Goal: Task Accomplishment & Management: Manage account settings

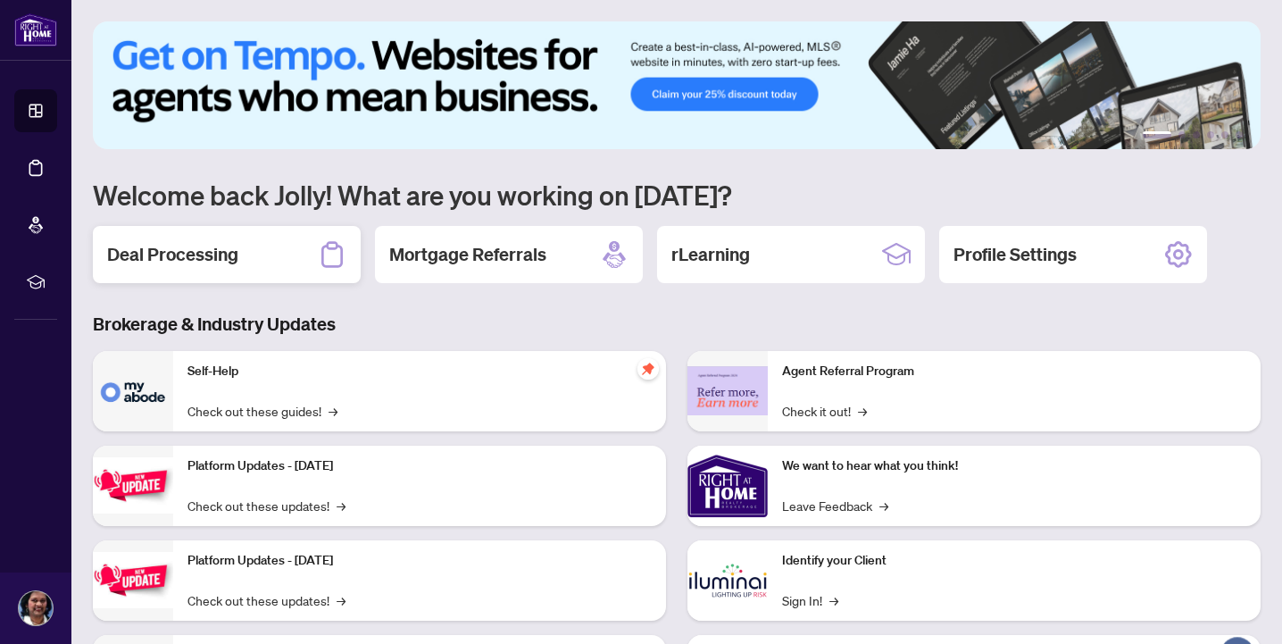
click at [227, 242] on h2 "Deal Processing" at bounding box center [172, 254] width 131 height 25
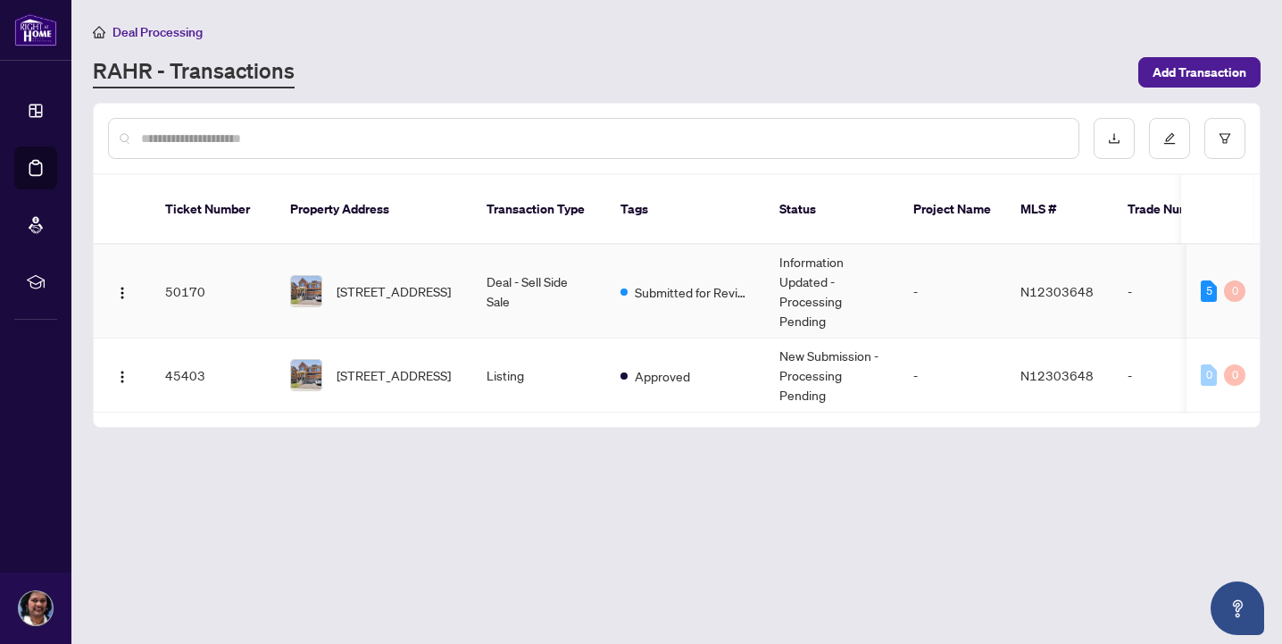
click at [593, 267] on td "Deal - Sell Side Sale" at bounding box center [539, 292] width 134 height 94
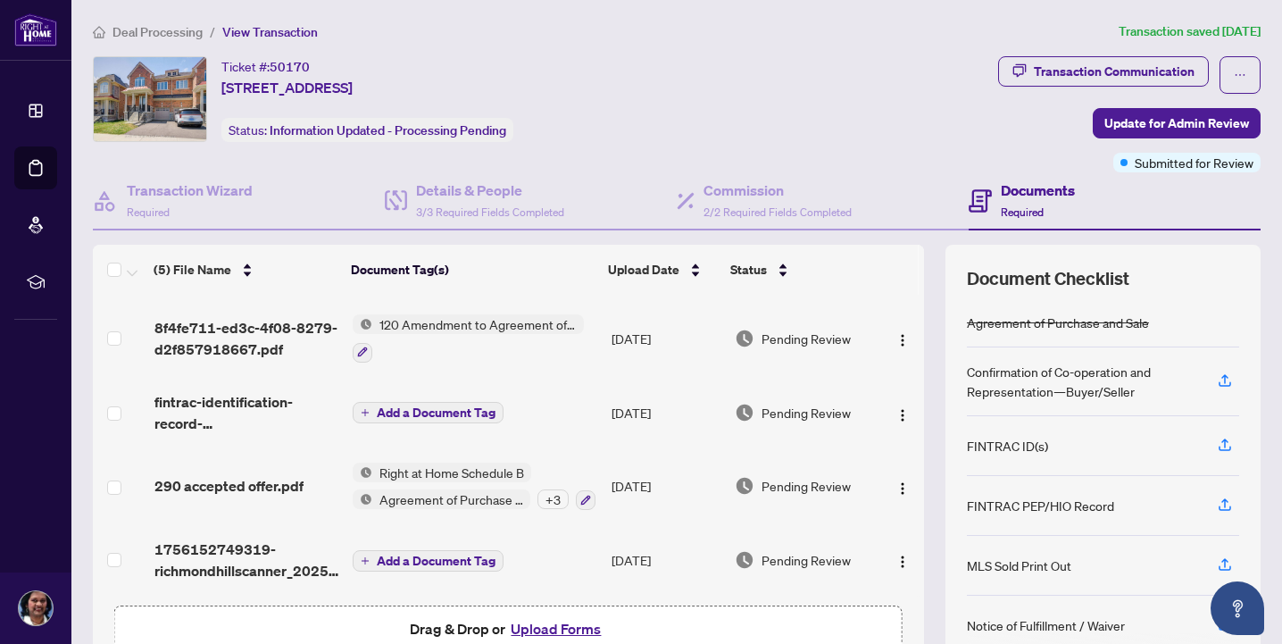
scroll to position [37, 0]
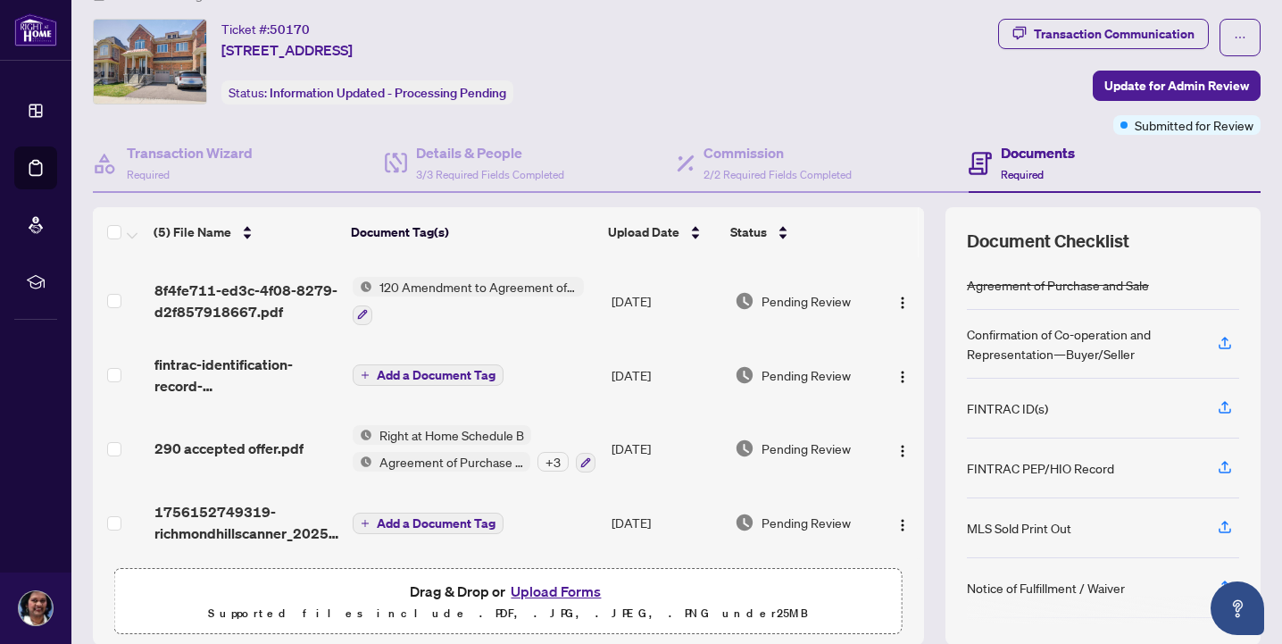
click at [534, 505] on td "Add a Document Tag" at bounding box center [475, 521] width 260 height 71
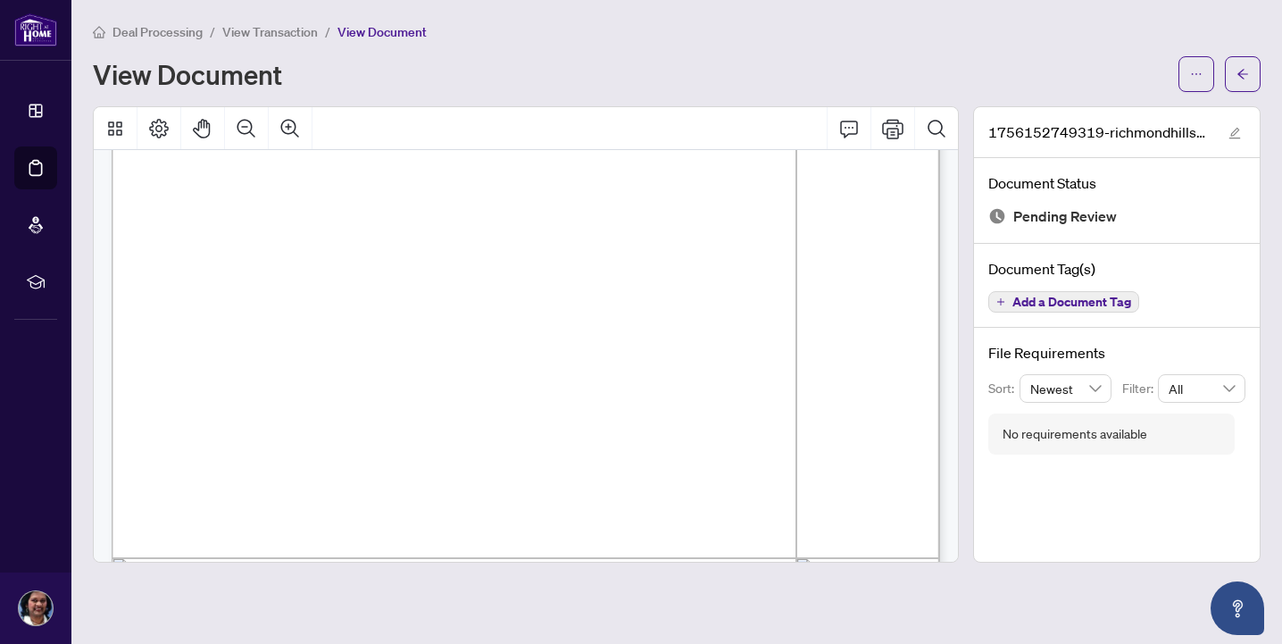
scroll to position [289, 1]
click at [1248, 71] on icon "arrow-left" at bounding box center [1242, 74] width 12 height 12
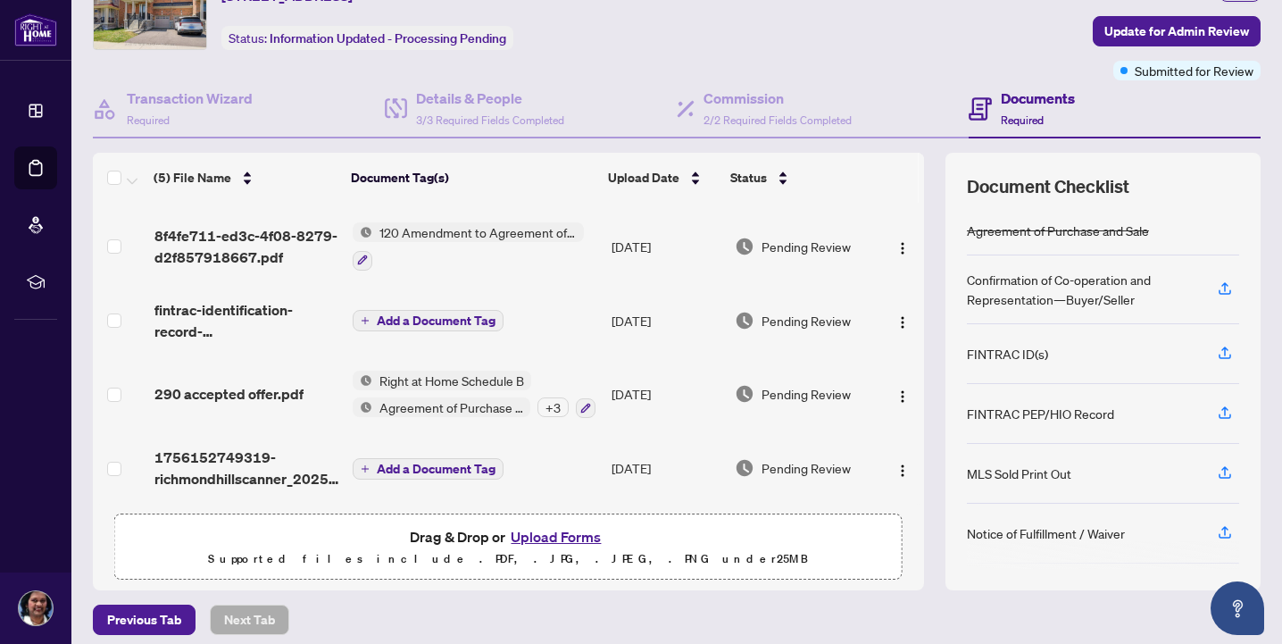
scroll to position [99, 0]
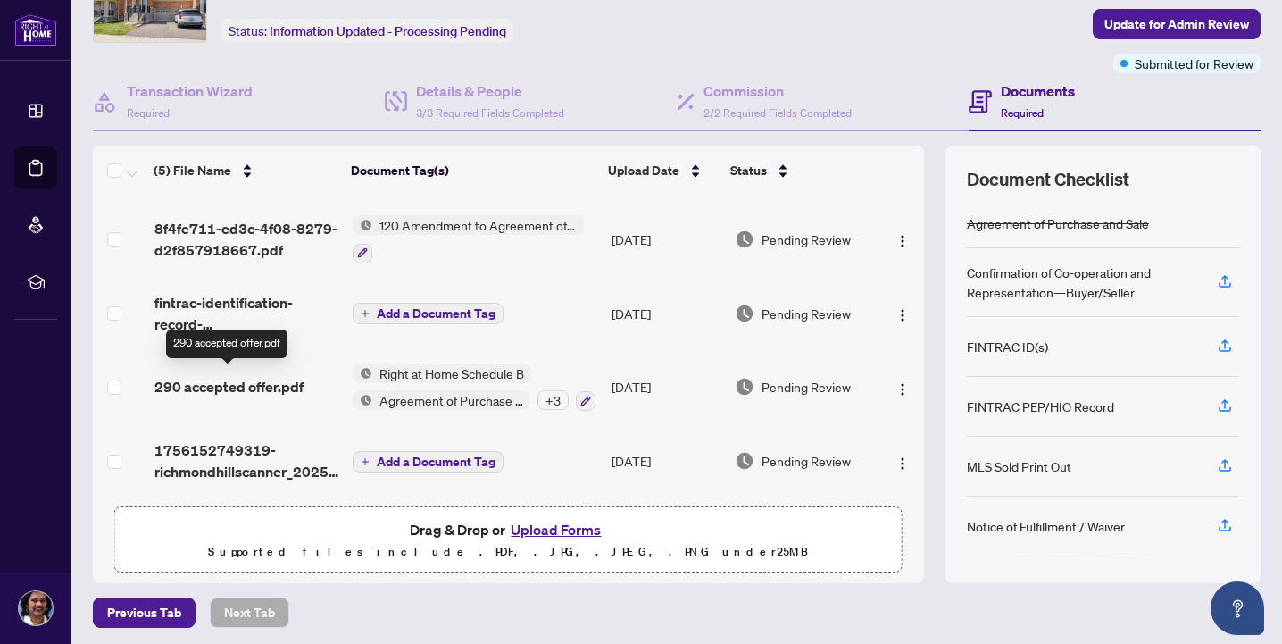
click at [262, 376] on span "290 accepted offer.pdf" at bounding box center [228, 386] width 149 height 21
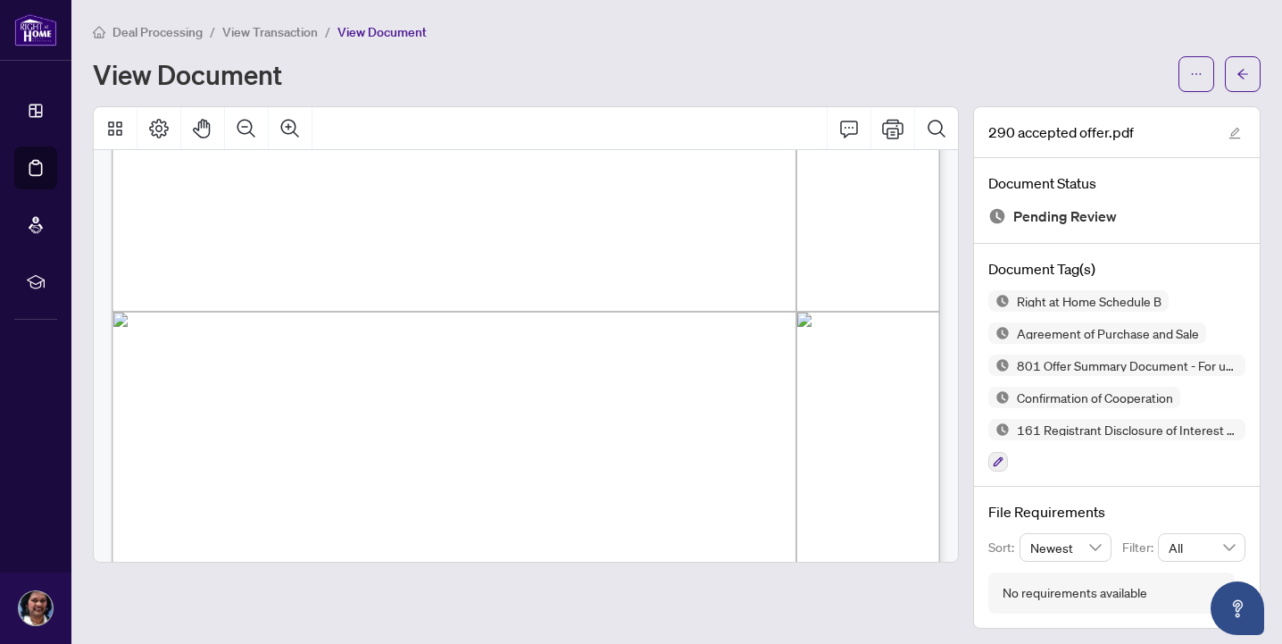
scroll to position [13885, 0]
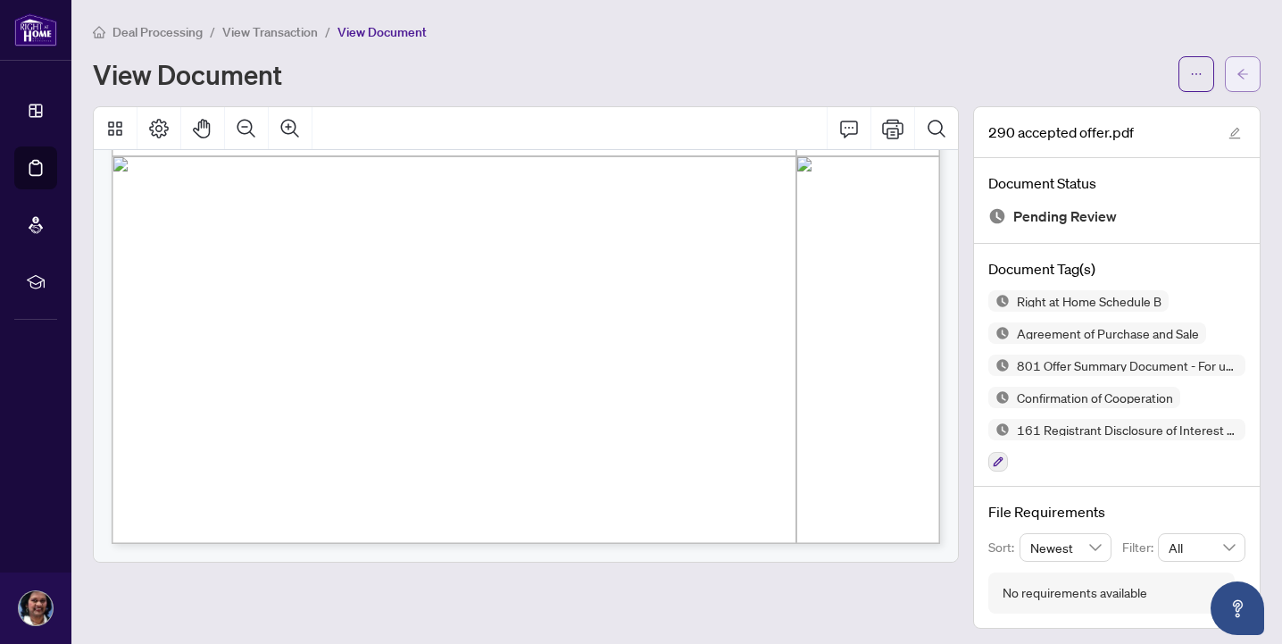
click at [1243, 72] on icon "arrow-left" at bounding box center [1242, 74] width 12 height 12
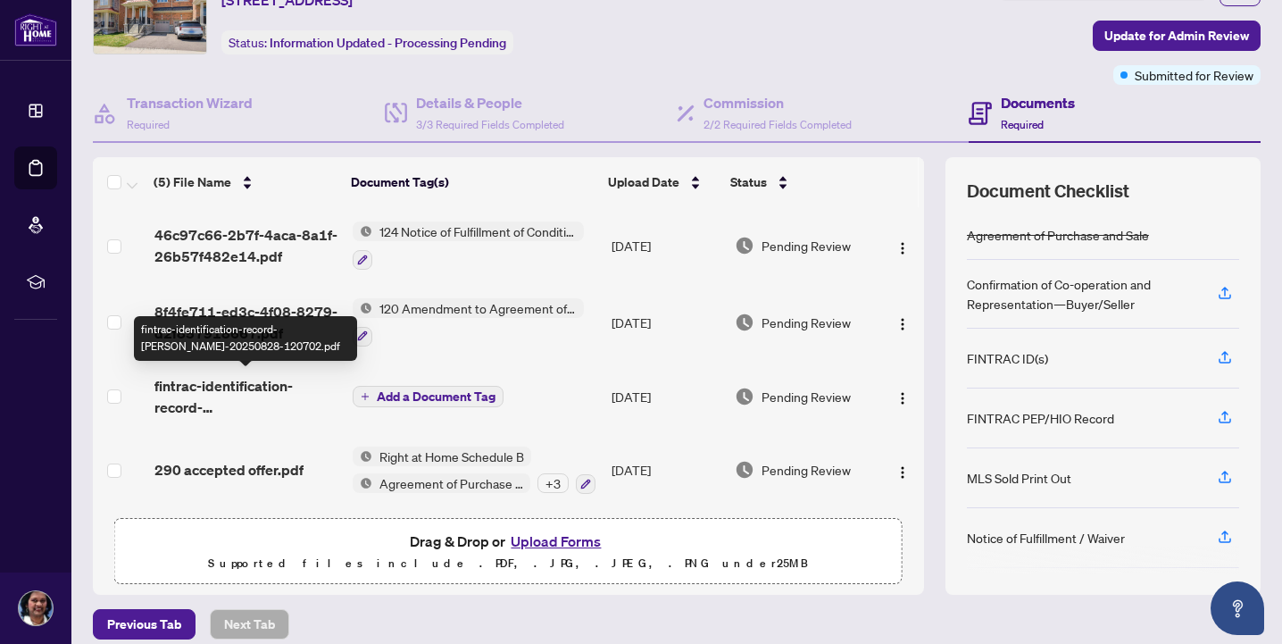
click at [270, 383] on span "fintrac-identification-record-[PERSON_NAME]-20250828-120702.pdf" at bounding box center [246, 396] width 184 height 43
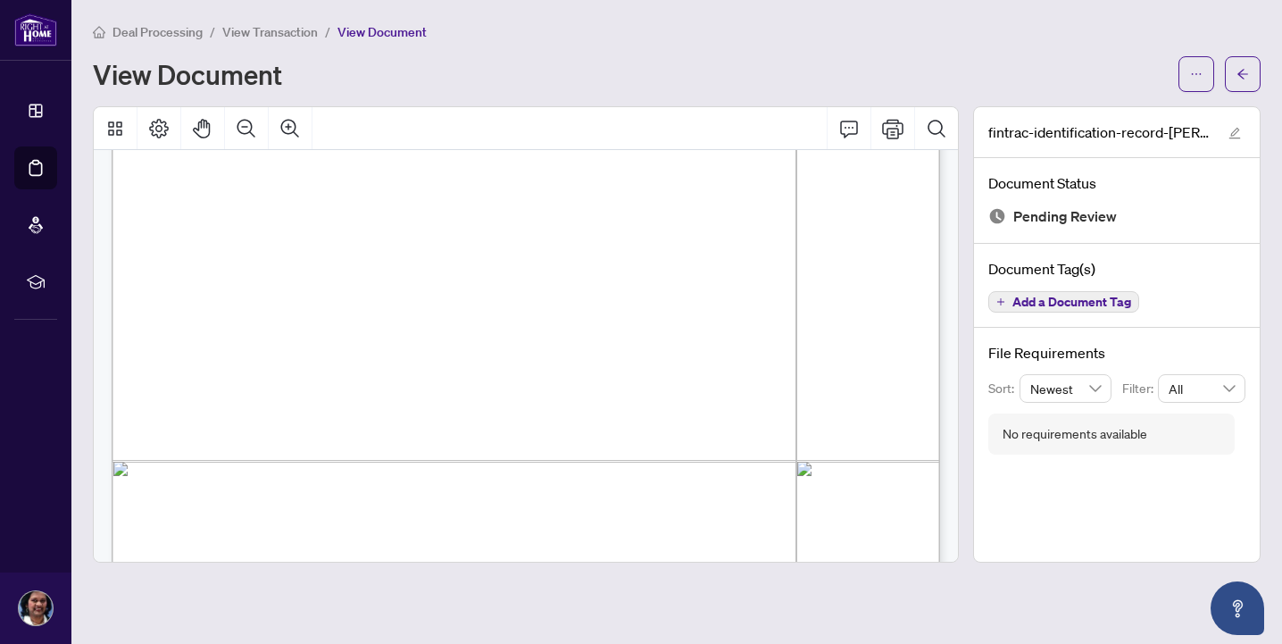
scroll to position [3713, 0]
click at [1221, 70] on div at bounding box center [1219, 74] width 82 height 36
click at [1239, 76] on icon "arrow-left" at bounding box center [1242, 74] width 12 height 12
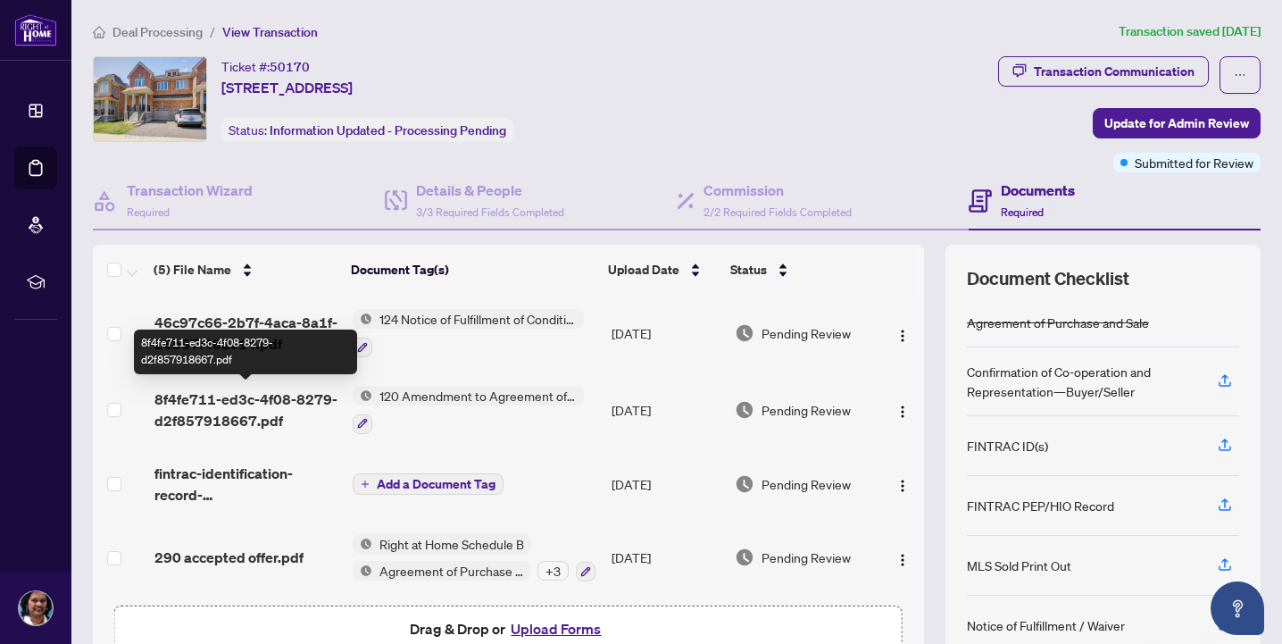
click at [271, 389] on span "8f4fe711-ed3c-4f08-8279-d2f857918667.pdf" at bounding box center [246, 409] width 184 height 43
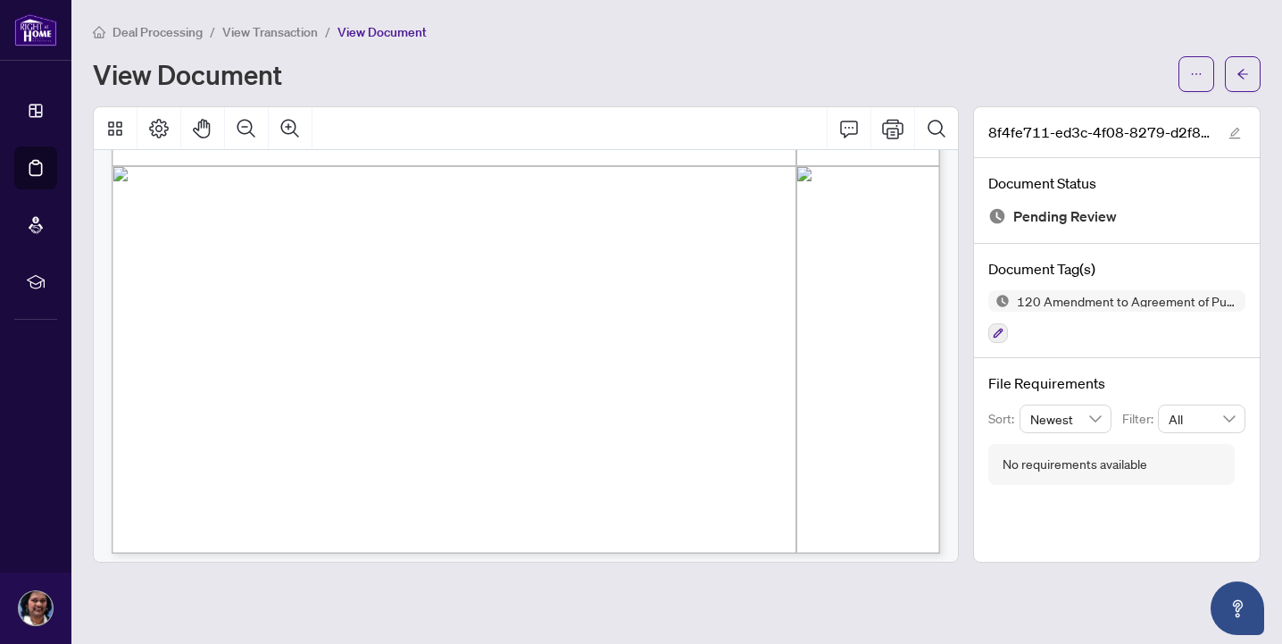
scroll to position [1795, 0]
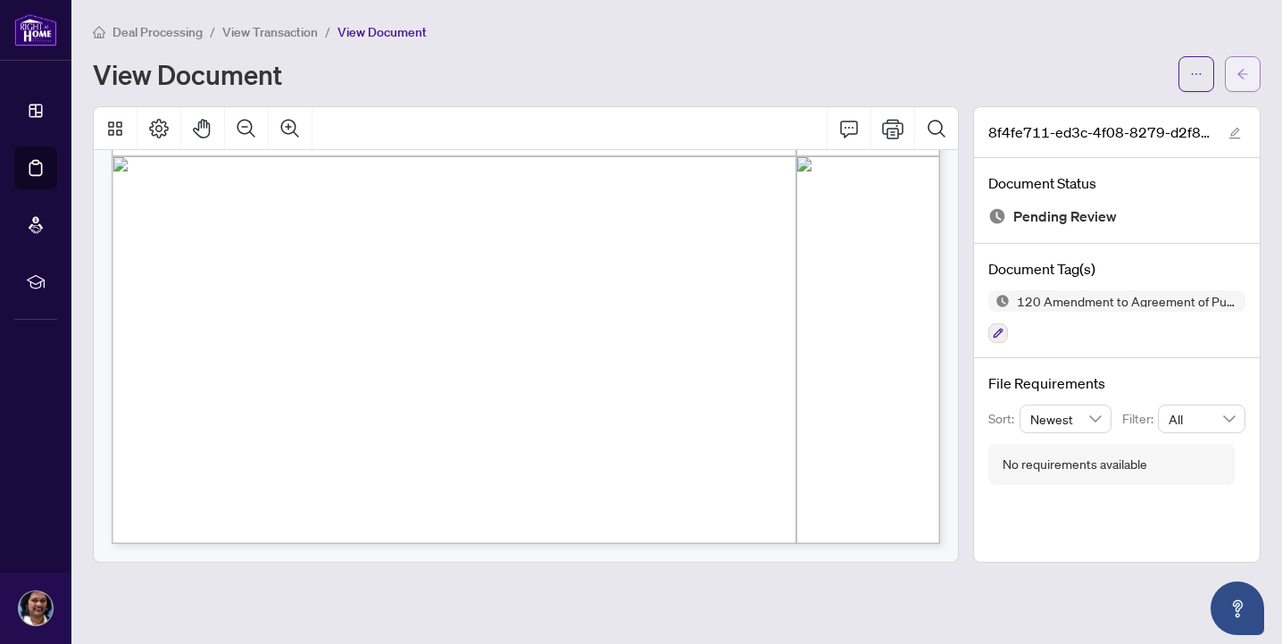
click at [1244, 73] on icon "arrow-left" at bounding box center [1242, 74] width 11 height 10
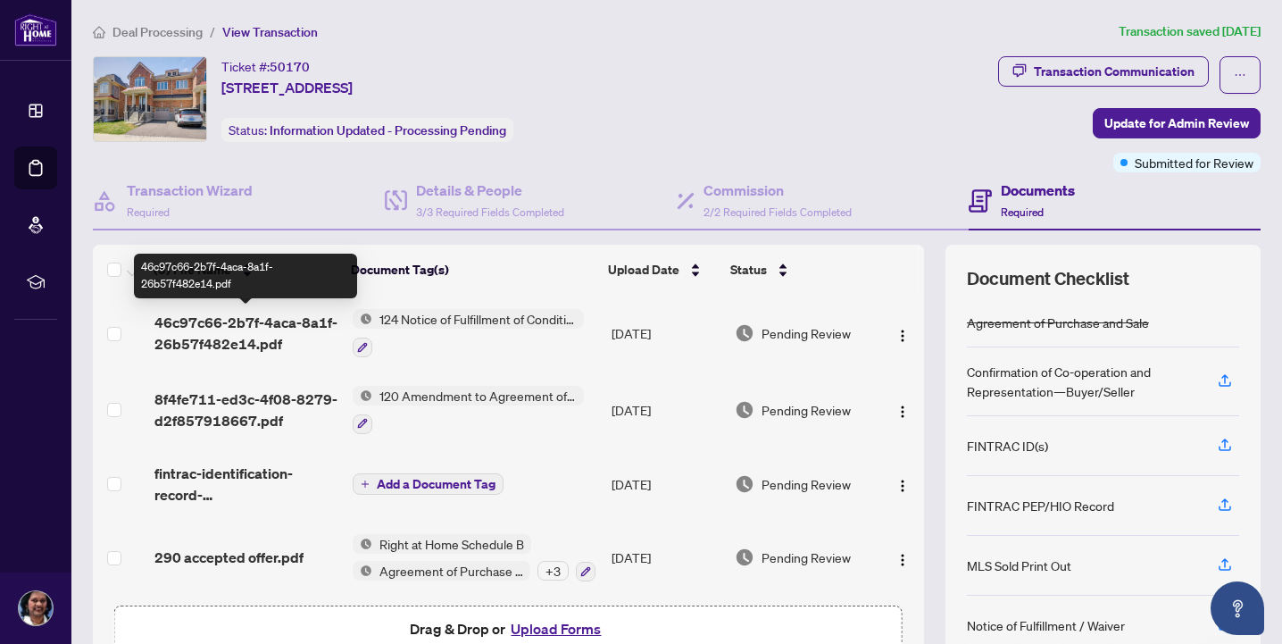
click at [262, 312] on span "46c97c66-2b7f-4aca-8a1f-26b57f482e14.pdf" at bounding box center [246, 333] width 184 height 43
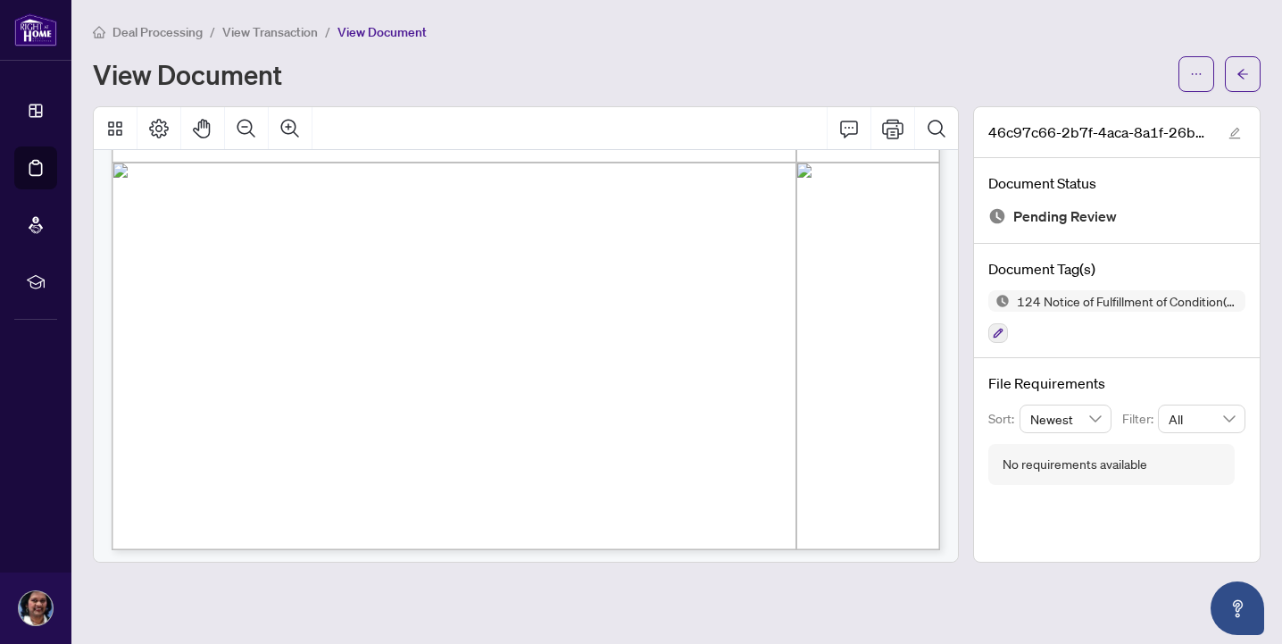
scroll to position [696, 0]
click at [1238, 62] on span "button" at bounding box center [1242, 74] width 12 height 29
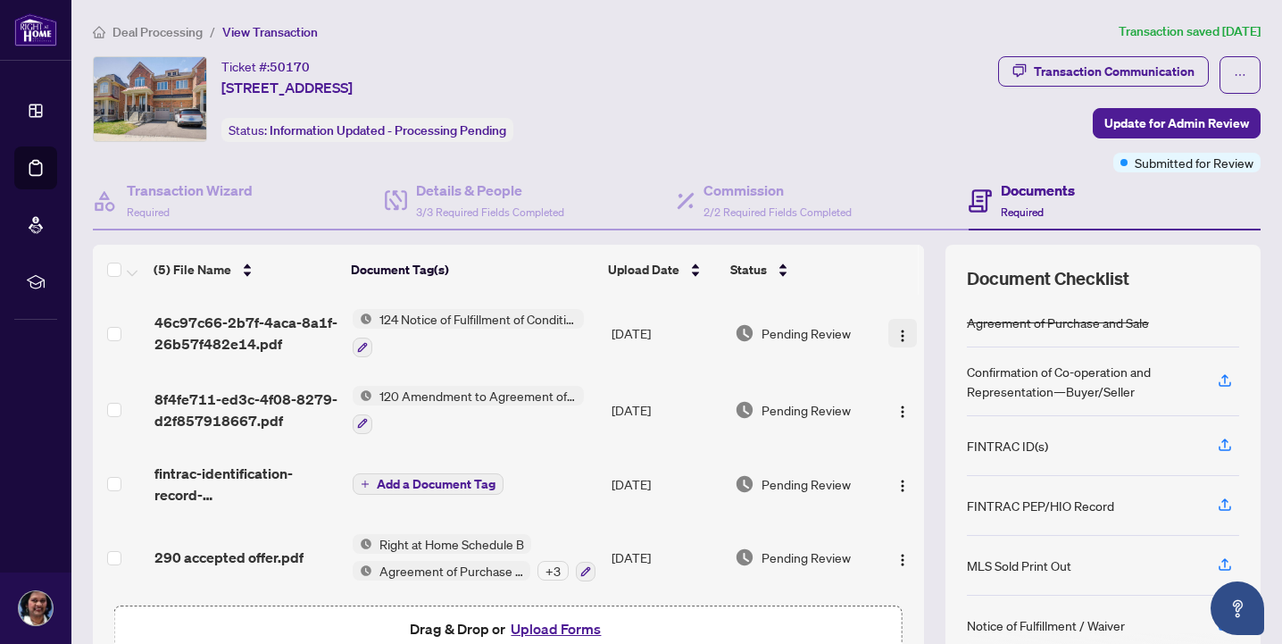
click at [898, 335] on img "button" at bounding box center [902, 335] width 14 height 14
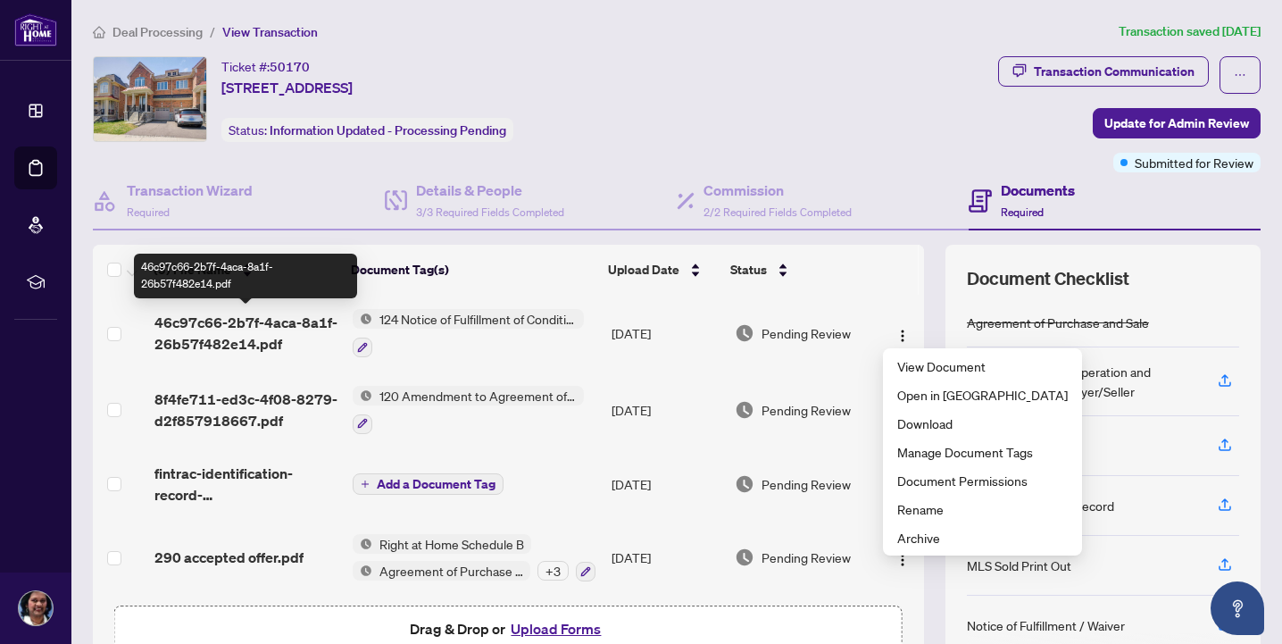
click at [237, 327] on span "46c97c66-2b7f-4aca-8a1f-26b57f482e14.pdf" at bounding box center [246, 333] width 184 height 43
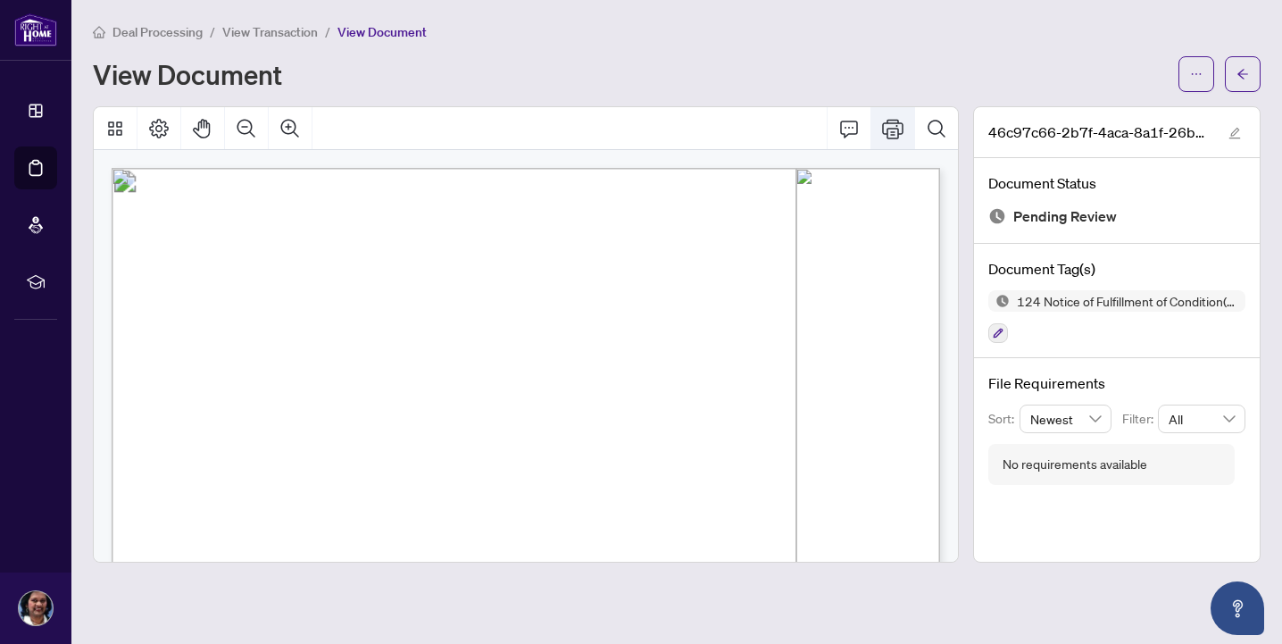
click at [890, 127] on icon "Print" at bounding box center [892, 129] width 21 height 20
click at [1237, 63] on span "button" at bounding box center [1242, 74] width 12 height 29
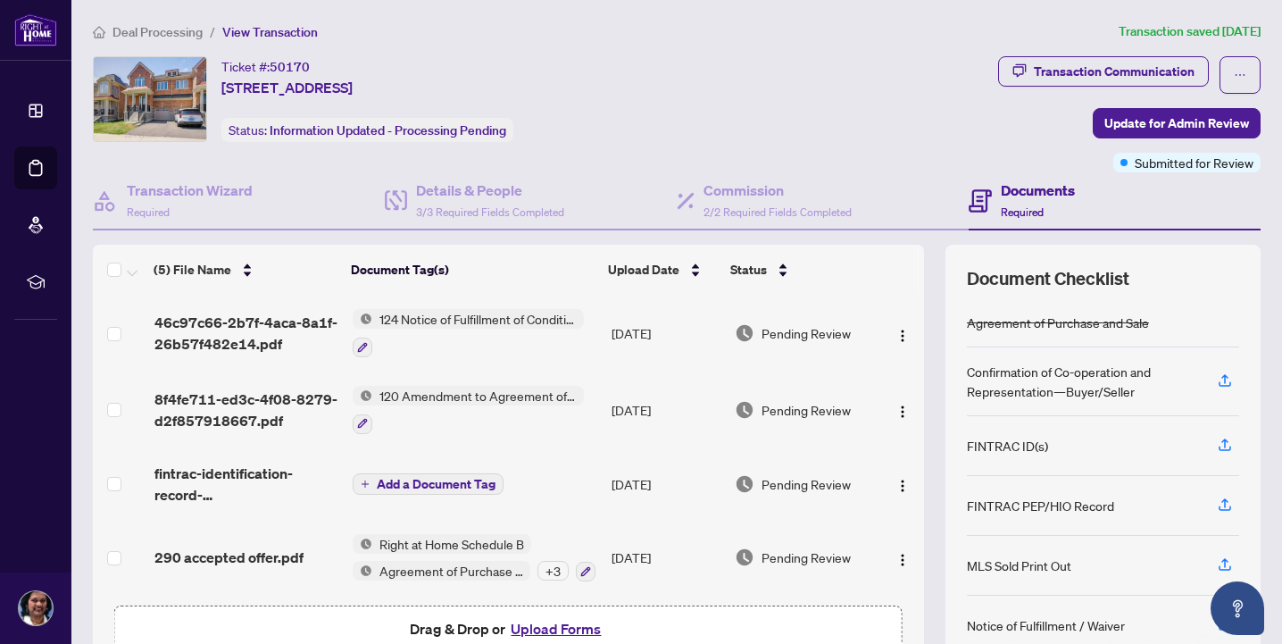
click at [638, 402] on td "[DATE]" at bounding box center [665, 409] width 122 height 77
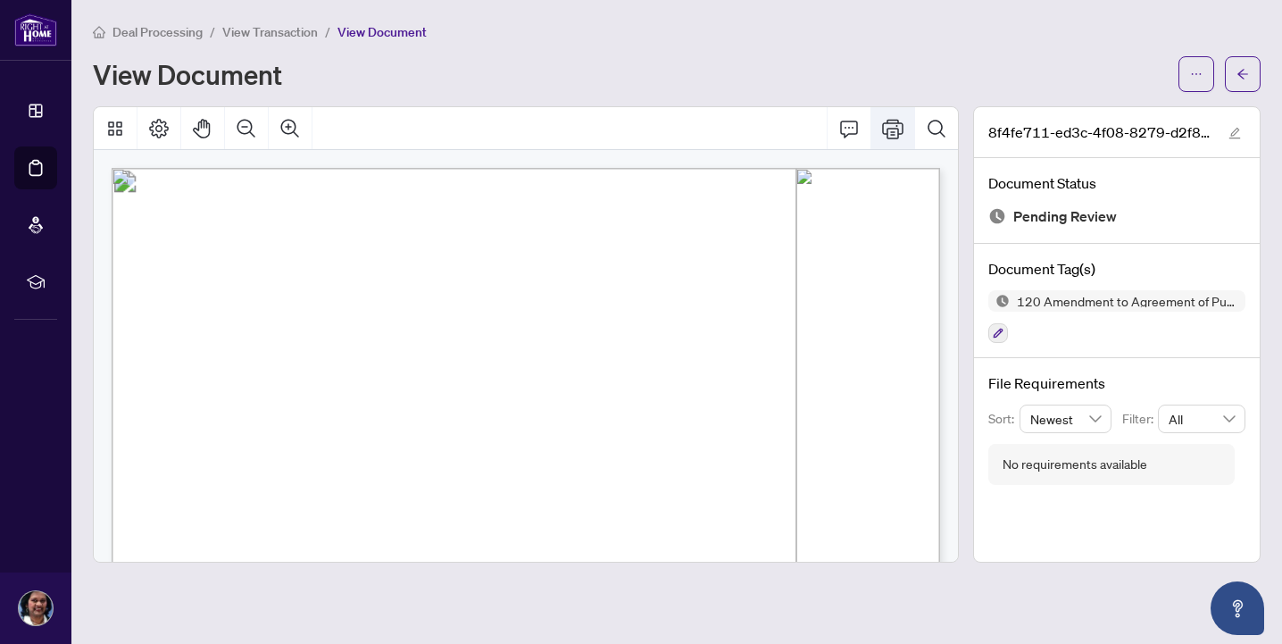
click at [894, 120] on icon "Print" at bounding box center [892, 128] width 21 height 21
click at [1247, 74] on icon "arrow-left" at bounding box center [1242, 74] width 12 height 12
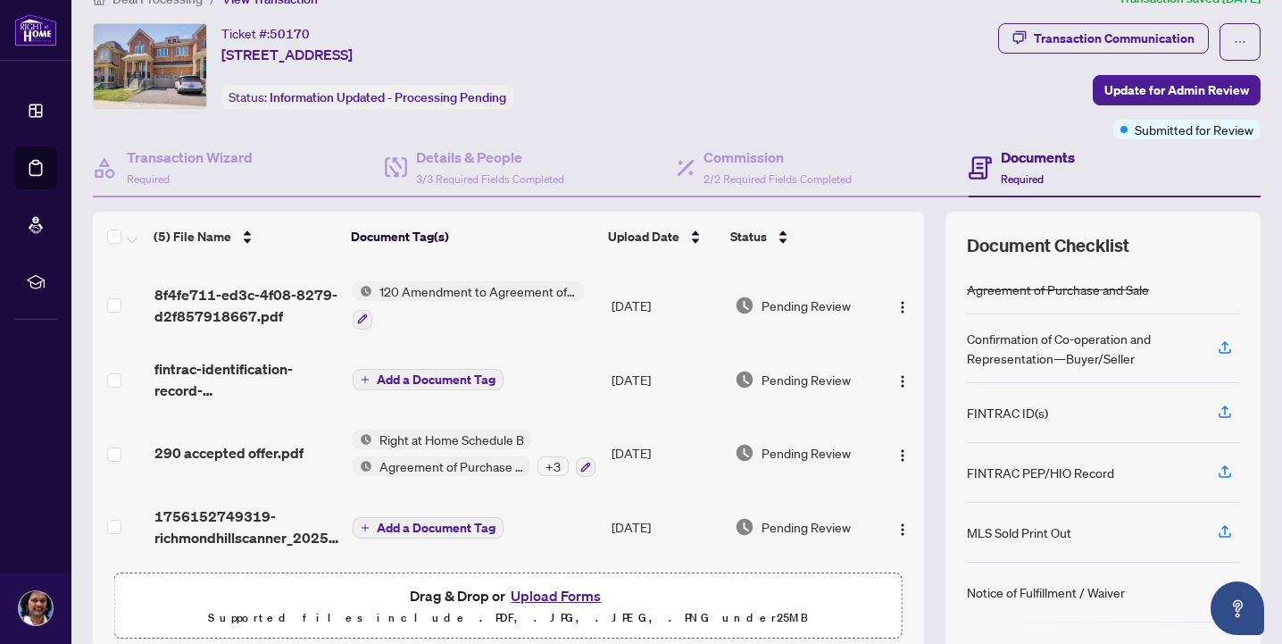
scroll to position [52, 0]
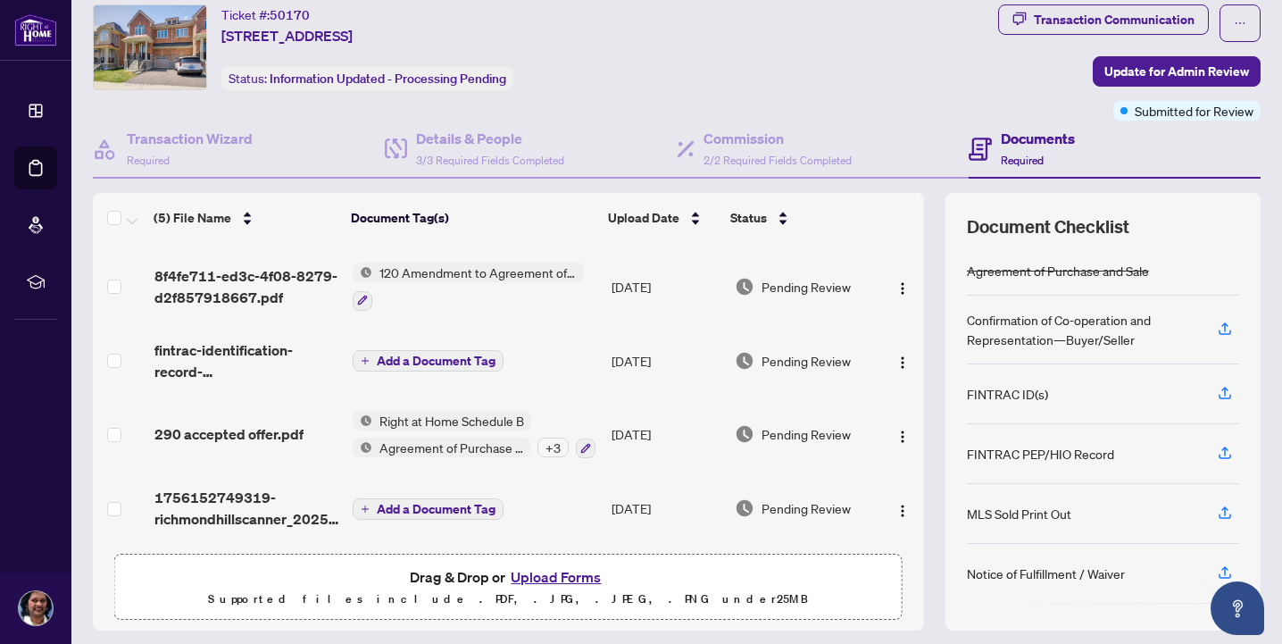
click at [651, 423] on td "[DATE]" at bounding box center [665, 434] width 122 height 77
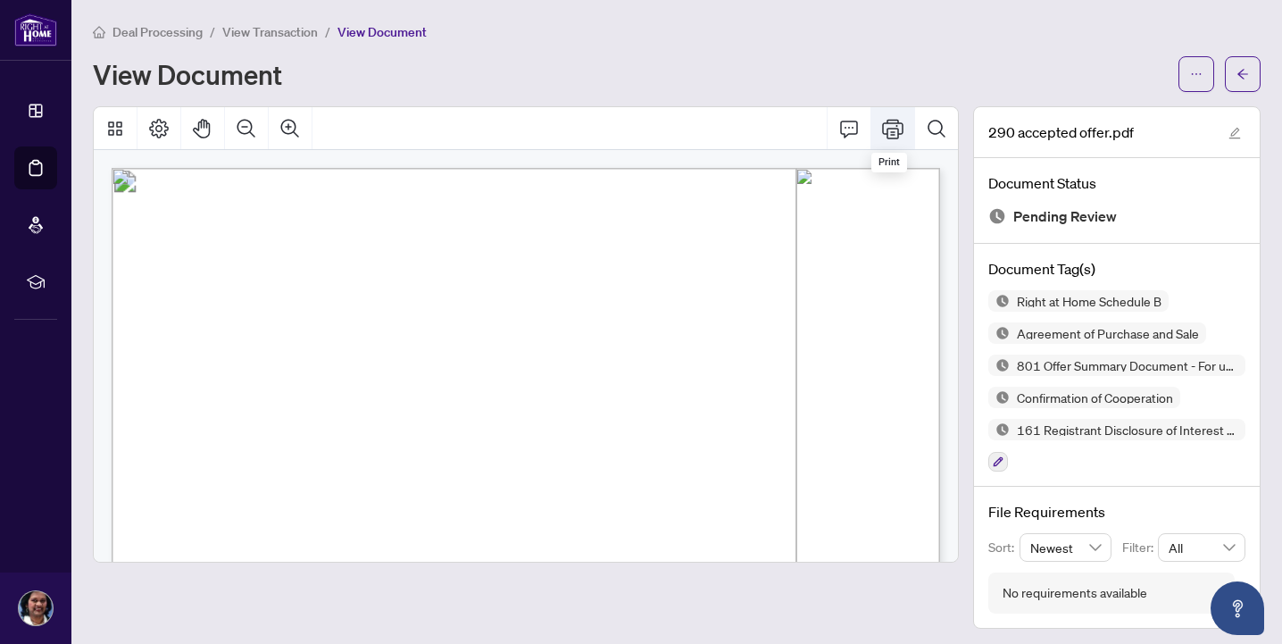
click at [895, 122] on icon "Print" at bounding box center [892, 128] width 21 height 21
click at [1236, 77] on icon "arrow-left" at bounding box center [1242, 74] width 12 height 12
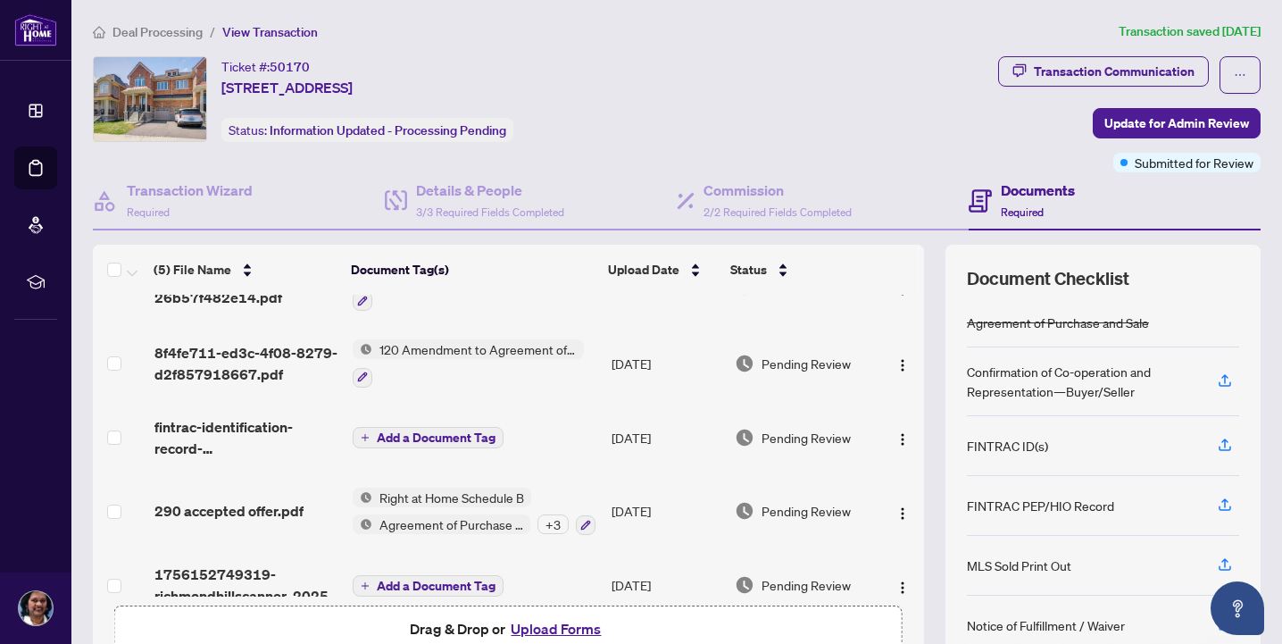
scroll to position [74, 0]
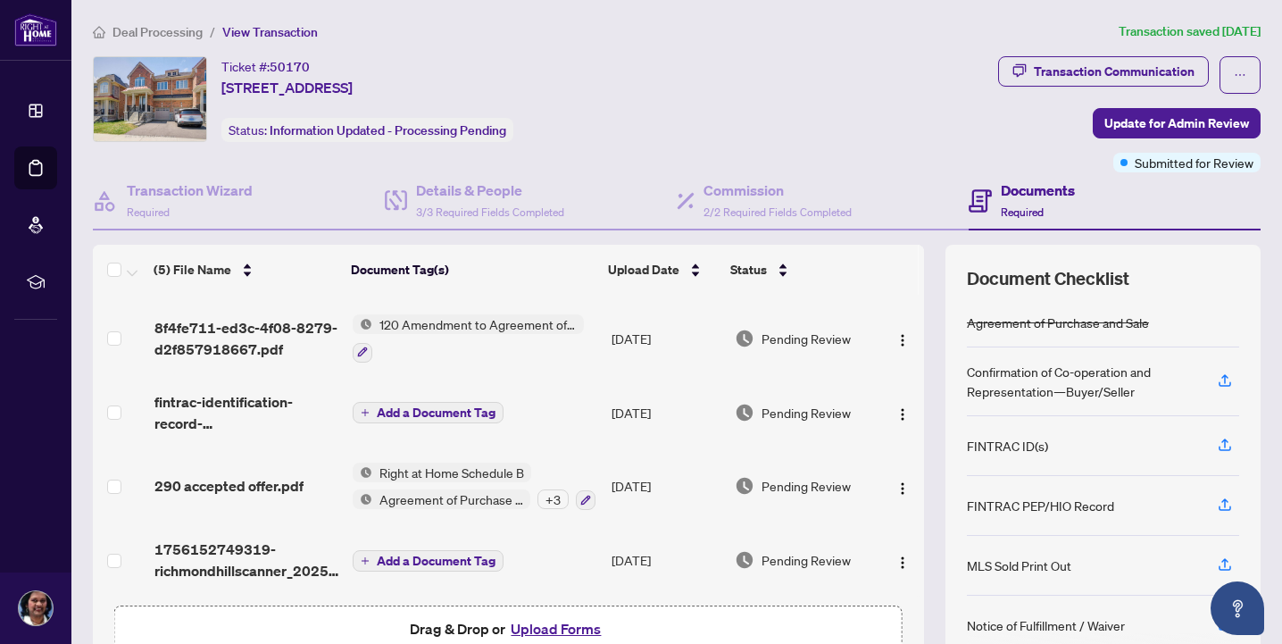
click at [653, 548] on td "[DATE]" at bounding box center [665, 559] width 122 height 71
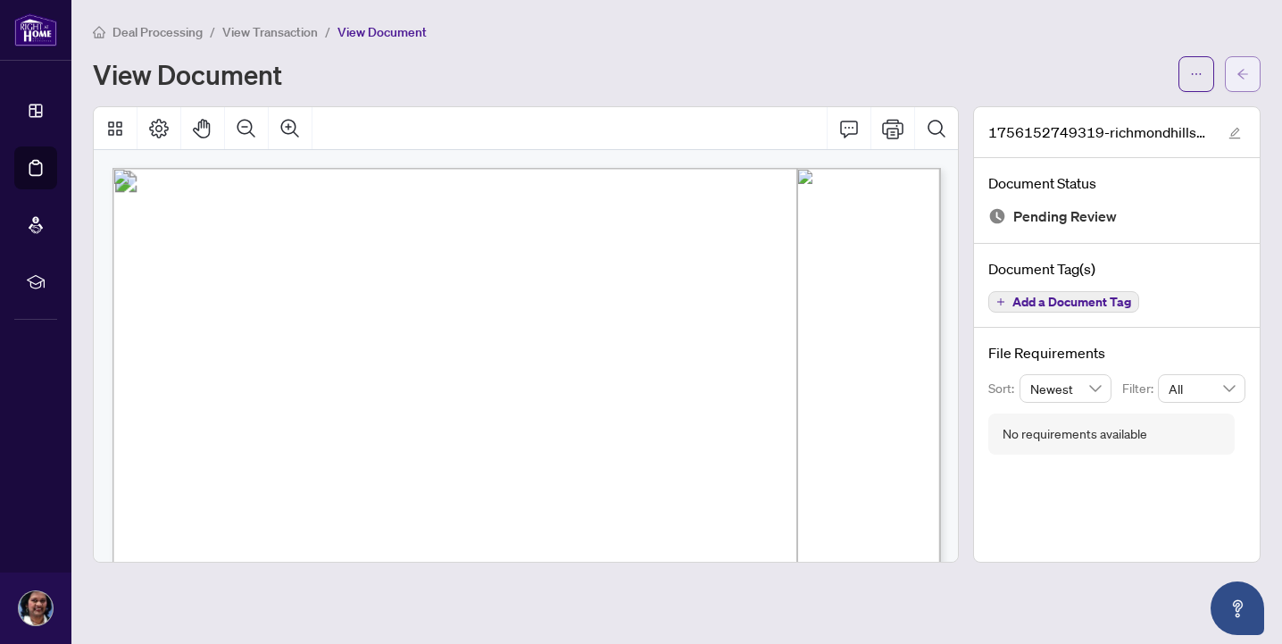
click at [1241, 66] on span "button" at bounding box center [1242, 74] width 12 height 29
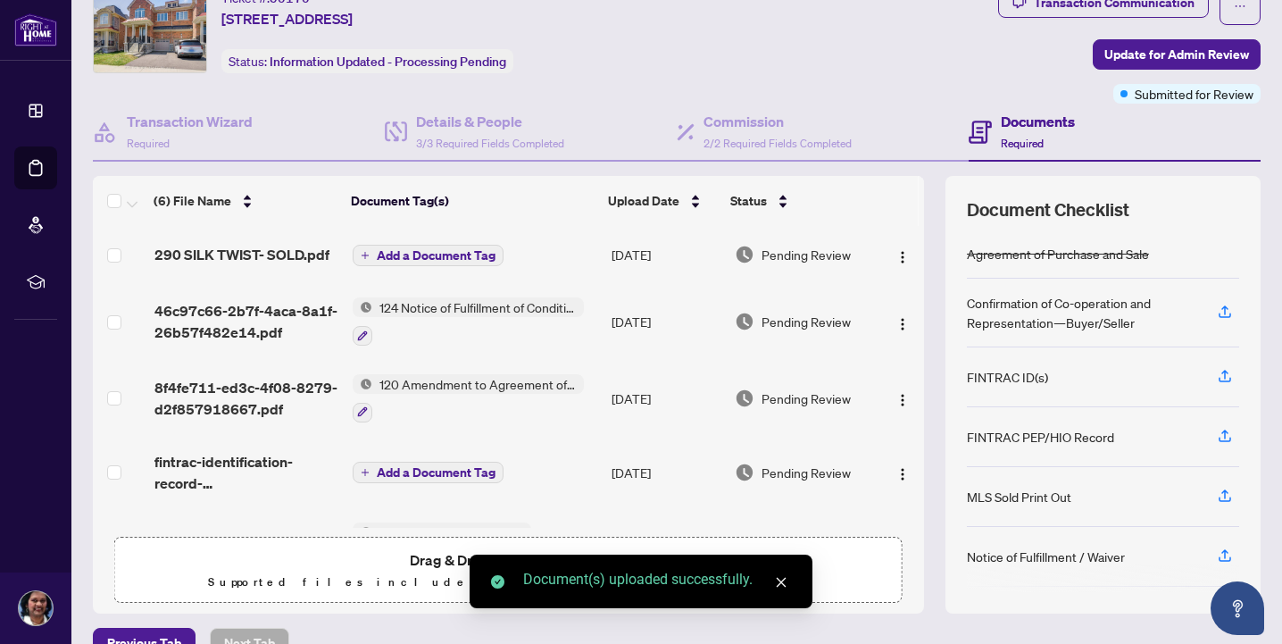
scroll to position [55, 0]
